Goal: Find specific page/section: Find specific page/section

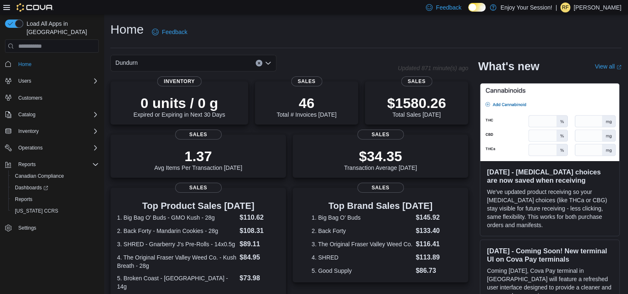
click at [257, 65] on icon "Clear input" at bounding box center [258, 62] width 3 height 3
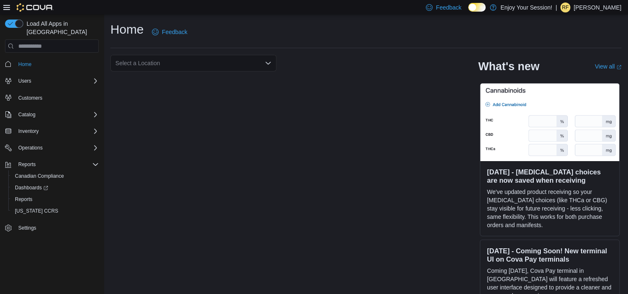
click at [345, 34] on div "Home Feedback" at bounding box center [365, 32] width 511 height 22
click at [218, 66] on div "Select a Location" at bounding box center [193, 63] width 166 height 17
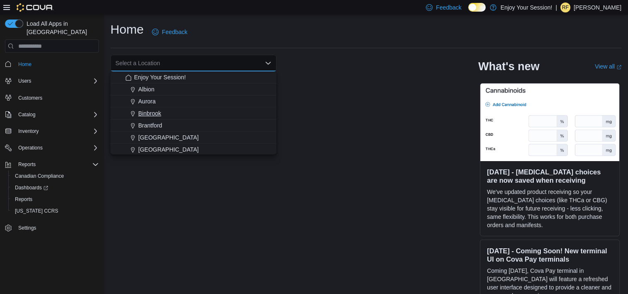
click at [178, 111] on div "Binbrook" at bounding box center [198, 113] width 146 height 8
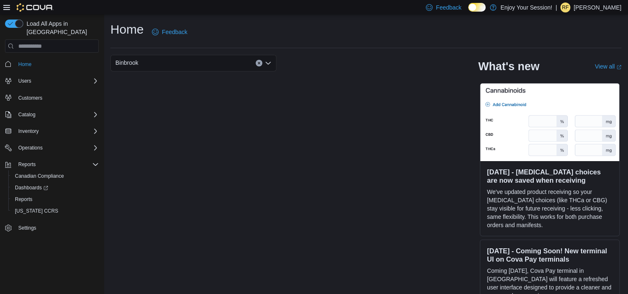
click at [29, 61] on button "Home" at bounding box center [52, 64] width 100 height 12
click at [255, 66] on div "Binbrook" at bounding box center [193, 63] width 166 height 17
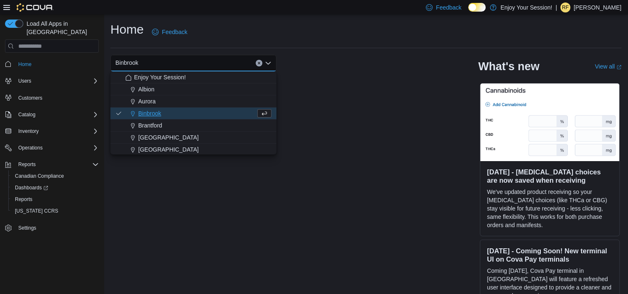
click at [258, 65] on icon "Clear input" at bounding box center [258, 62] width 3 height 3
click at [195, 72] on button "Enjoy Your Session!" at bounding box center [193, 77] width 166 height 12
